Goal: Navigation & Orientation: Find specific page/section

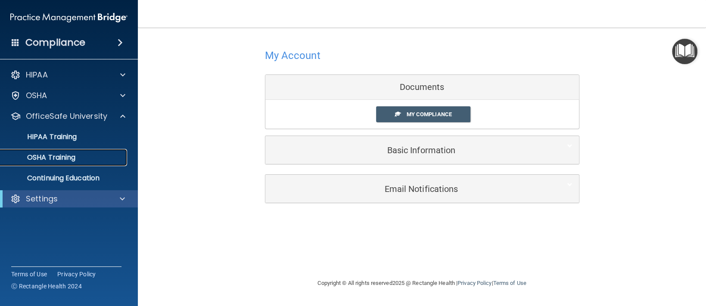
click at [90, 156] on div "OSHA Training" at bounding box center [65, 157] width 118 height 9
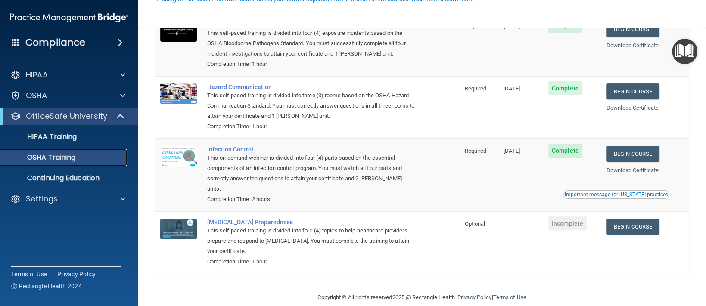
scroll to position [84, 0]
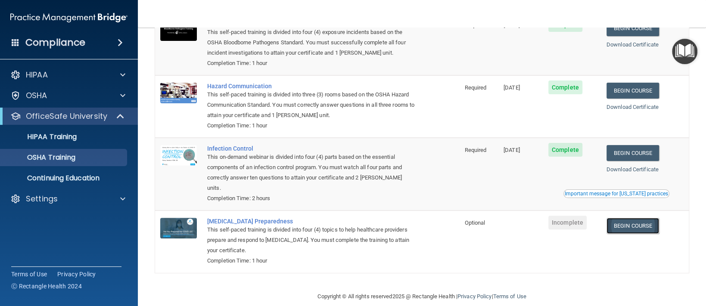
click at [626, 218] on link "Begin Course" at bounding box center [633, 226] width 53 height 16
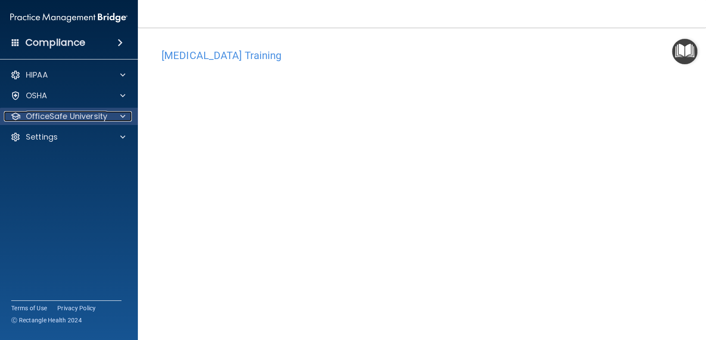
click at [123, 118] on span at bounding box center [122, 116] width 5 height 10
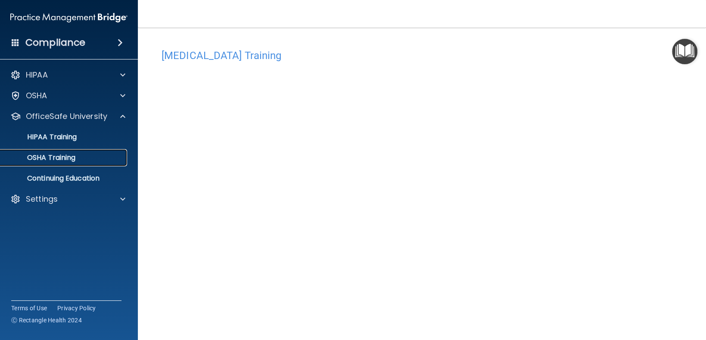
click at [69, 156] on p "OSHA Training" at bounding box center [41, 157] width 70 height 9
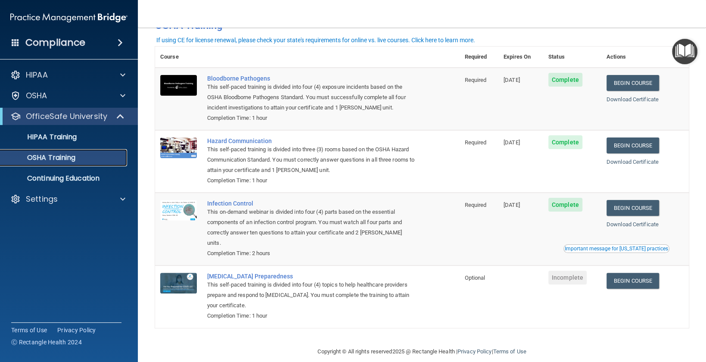
scroll to position [28, 0]
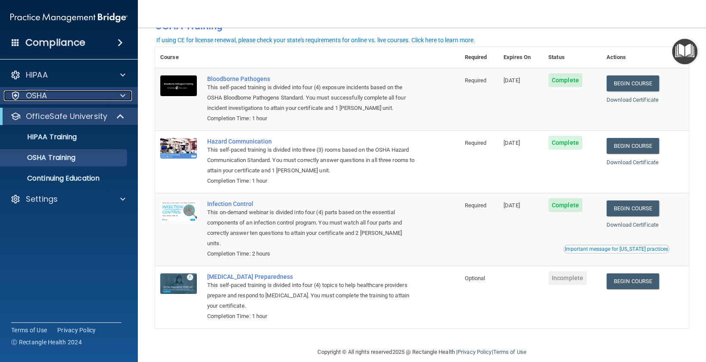
click at [120, 93] on span at bounding box center [122, 95] width 5 height 10
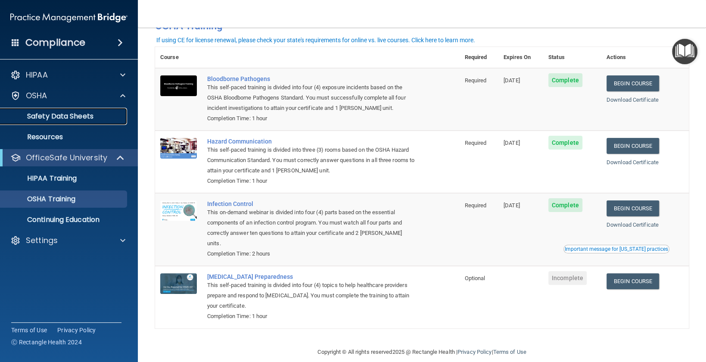
click at [87, 118] on p "Safety Data Sheets" at bounding box center [65, 116] width 118 height 9
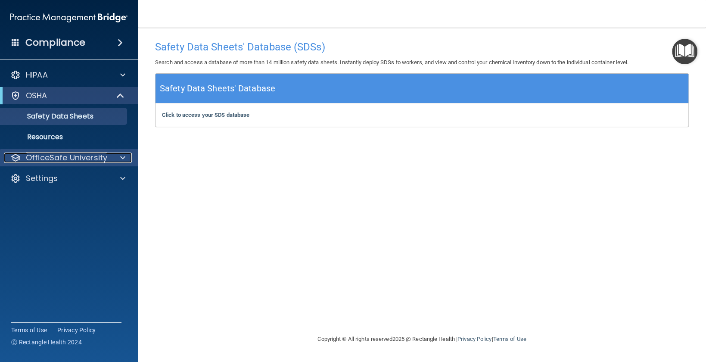
click at [122, 157] on span at bounding box center [122, 158] width 5 height 10
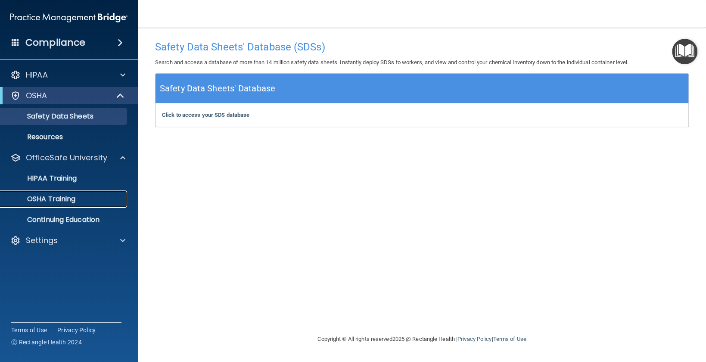
click at [59, 198] on p "OSHA Training" at bounding box center [41, 199] width 70 height 9
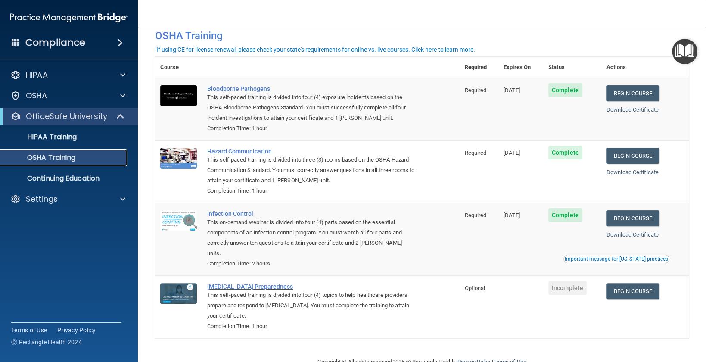
scroll to position [19, 0]
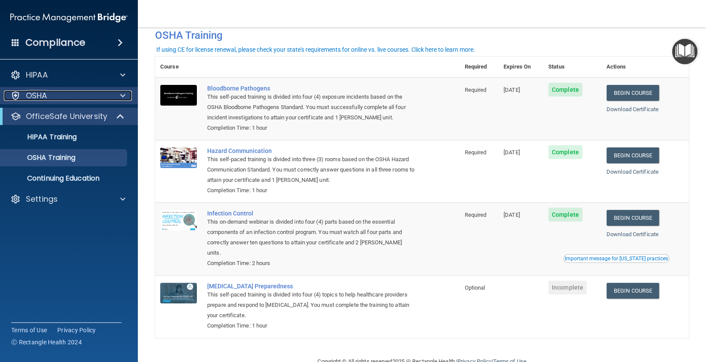
click at [119, 97] on div at bounding box center [122, 95] width 22 height 10
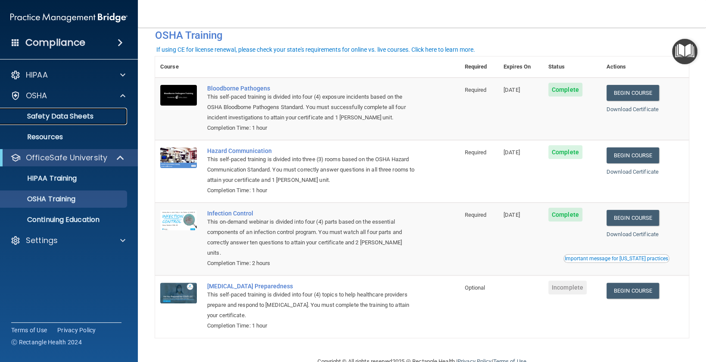
click at [81, 116] on p "Safety Data Sheets" at bounding box center [65, 116] width 118 height 9
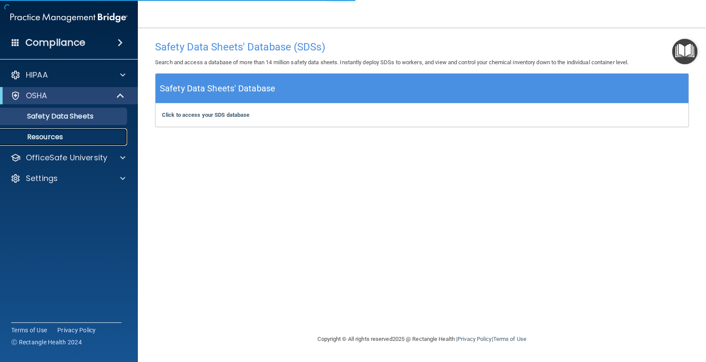
click at [59, 137] on p "Resources" at bounding box center [65, 137] width 118 height 9
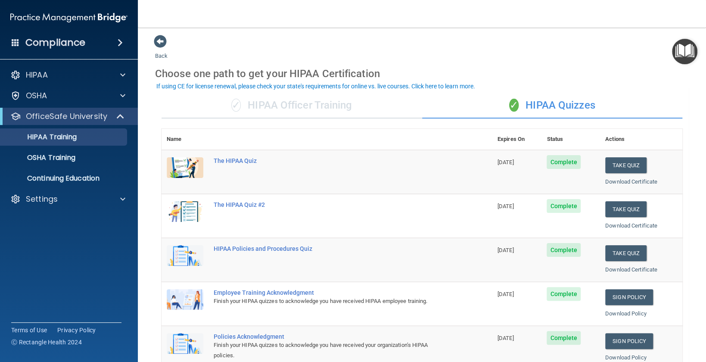
scroll to position [1, 0]
click at [120, 73] on span at bounding box center [122, 75] width 5 height 10
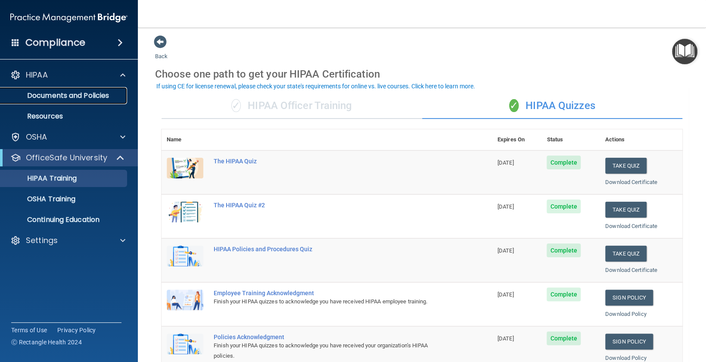
click at [83, 100] on p "Documents and Policies" at bounding box center [65, 95] width 118 height 9
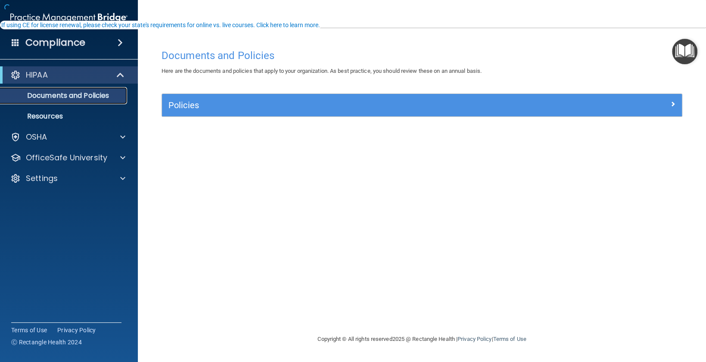
click at [89, 97] on p "Documents and Policies" at bounding box center [65, 95] width 118 height 9
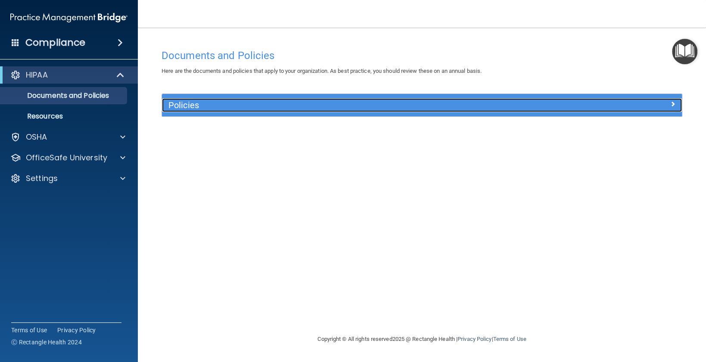
click at [671, 105] on span at bounding box center [672, 104] width 5 height 10
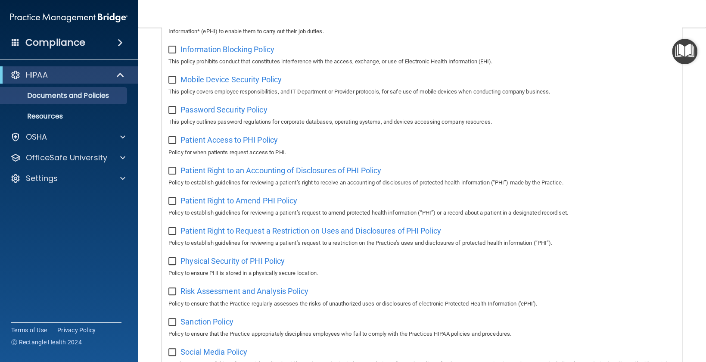
scroll to position [148, 0]
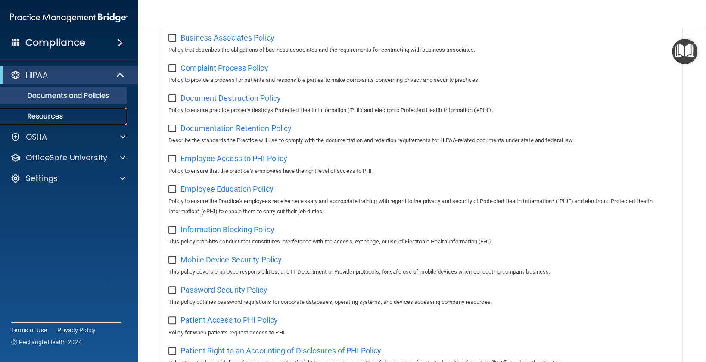
click at [53, 115] on p "Resources" at bounding box center [65, 116] width 118 height 9
